Goal: Information Seeking & Learning: Stay updated

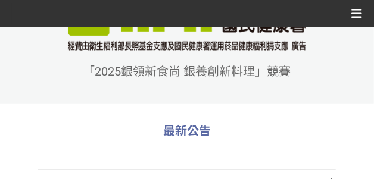
scroll to position [189, 0]
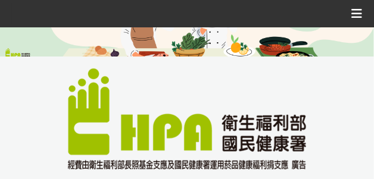
scroll to position [10, 0]
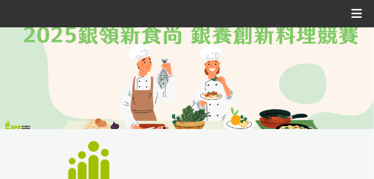
click at [362, 16] on icon at bounding box center [357, 14] width 11 height 18
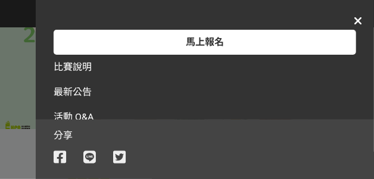
click at [73, 87] on span "最新公告" at bounding box center [73, 91] width 38 height 11
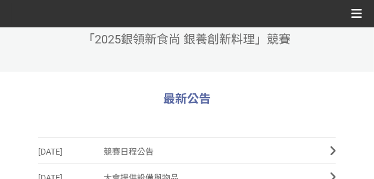
scroll to position [268, 0]
